Goal: Browse casually

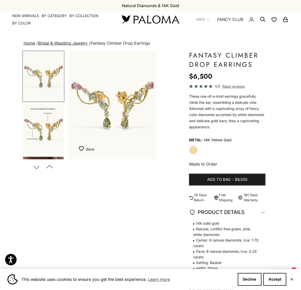
click at [39, 123] on img "Go to item 2" at bounding box center [43, 129] width 41 height 51
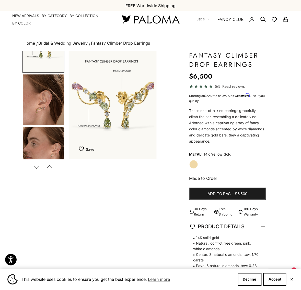
scroll to position [87, 0]
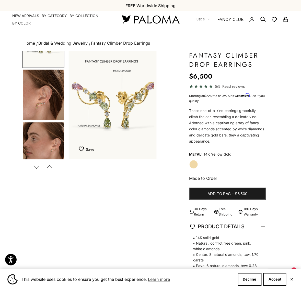
click at [48, 107] on img "Go to item 3" at bounding box center [43, 95] width 41 height 51
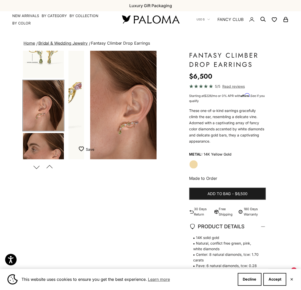
scroll to position [0, 188]
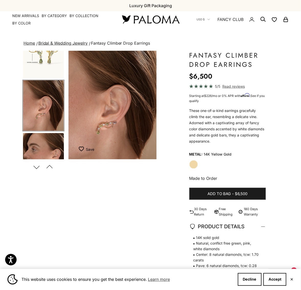
click at [48, 137] on img "Go to item 4" at bounding box center [43, 158] width 41 height 51
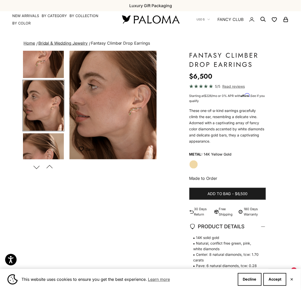
scroll to position [0, 282]
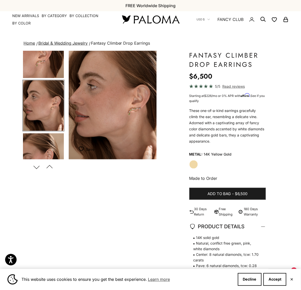
click at [159, 21] on img at bounding box center [150, 19] width 61 height 11
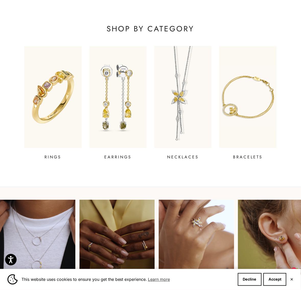
scroll to position [192, 0]
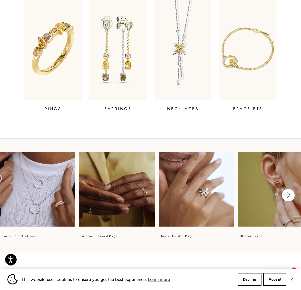
click at [267, 191] on video at bounding box center [275, 189] width 75 height 75
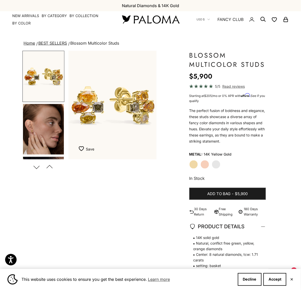
click at [45, 133] on img "Go to item 4" at bounding box center [43, 129] width 41 height 51
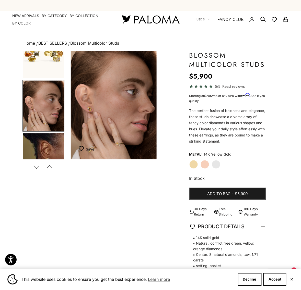
scroll to position [0, 94]
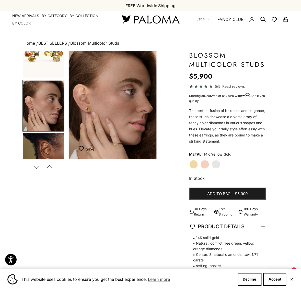
click at [45, 55] on img "Go to item 1" at bounding box center [43, 53] width 41 height 50
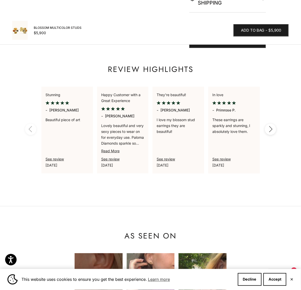
scroll to position [447, 0]
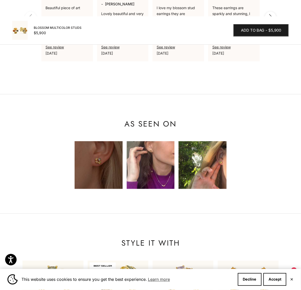
click at [208, 174] on img at bounding box center [203, 166] width 48 height 48
click at [161, 170] on img at bounding box center [151, 166] width 48 height 48
click at [100, 169] on img at bounding box center [99, 166] width 48 height 48
click at [212, 157] on img at bounding box center [203, 166] width 48 height 48
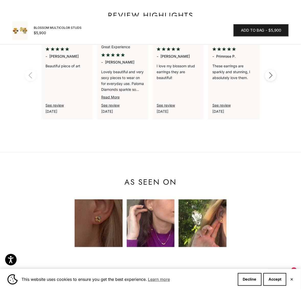
scroll to position [479, 0]
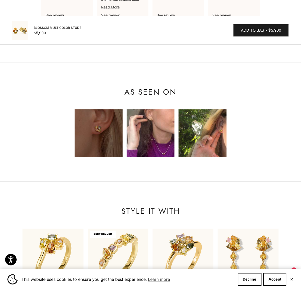
click at [210, 148] on img at bounding box center [203, 134] width 48 height 48
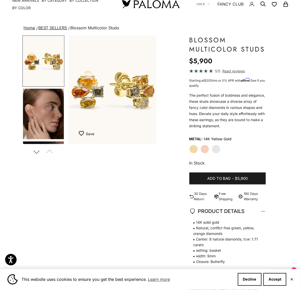
scroll to position [0, 0]
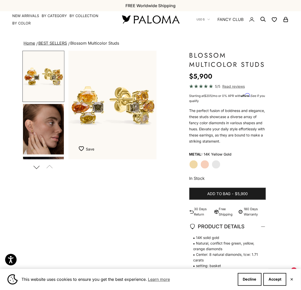
click at [59, 42] on link "BEST SELLERS" at bounding box center [52, 43] width 29 height 5
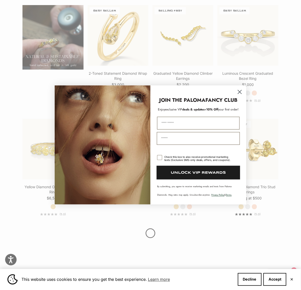
scroll to position [447, 0]
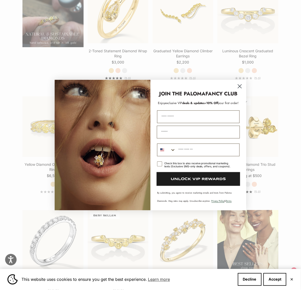
click at [240, 87] on circle "Close dialog" at bounding box center [240, 86] width 8 height 8
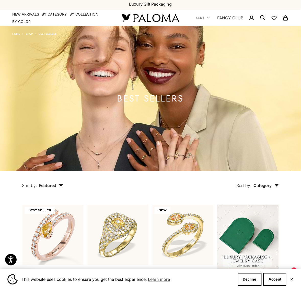
scroll to position [0, 0]
